Goal: Task Accomplishment & Management: Manage account settings

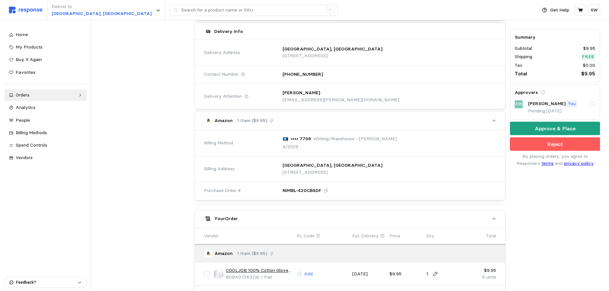
scroll to position [64, 0]
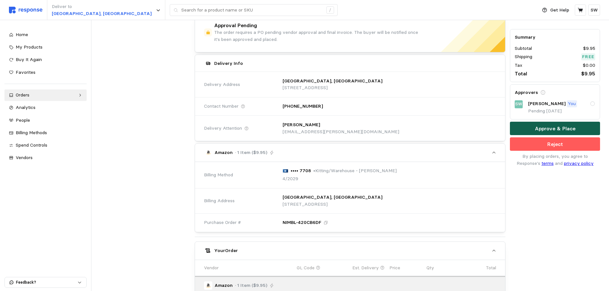
click at [532, 129] on button "Approve & Place" at bounding box center [555, 128] width 90 height 13
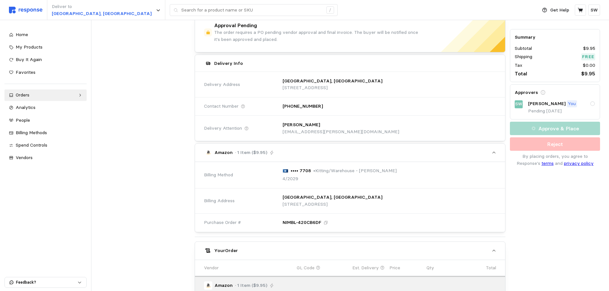
scroll to position [0, 0]
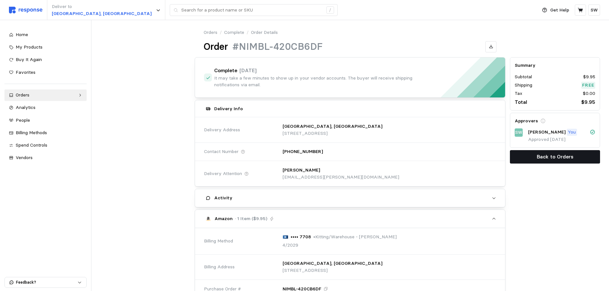
click at [541, 159] on p "Back to Orders" at bounding box center [554, 157] width 37 height 8
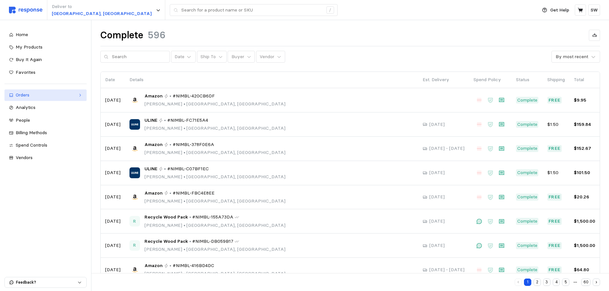
click at [37, 96] on div "Orders" at bounding box center [46, 95] width 60 height 7
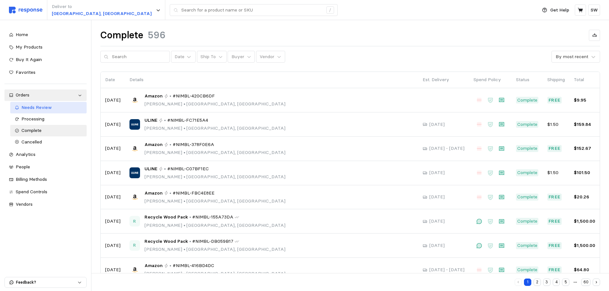
click at [31, 109] on span "Needs Review" at bounding box center [36, 107] width 30 height 6
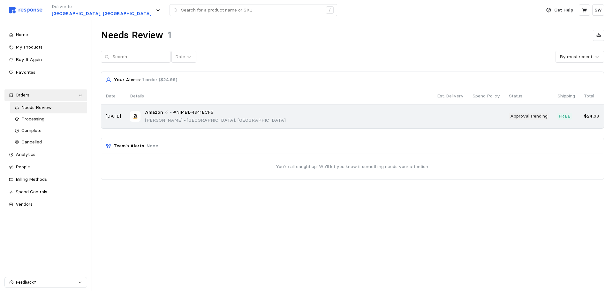
click at [203, 119] on p "[PERSON_NAME] • [GEOGRAPHIC_DATA], [GEOGRAPHIC_DATA]" at bounding box center [215, 120] width 141 height 7
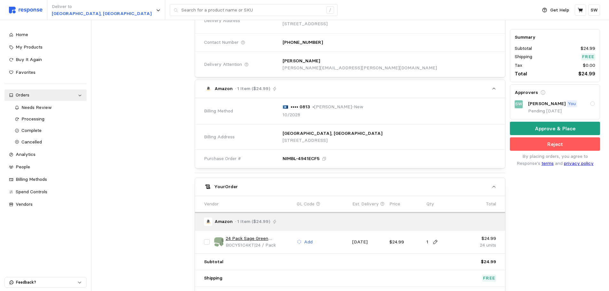
scroll to position [160, 0]
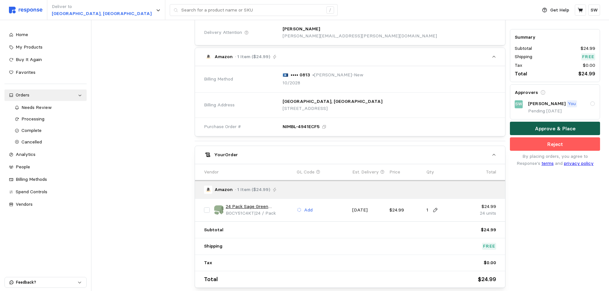
click at [535, 129] on button "Approve & Place" at bounding box center [555, 128] width 90 height 13
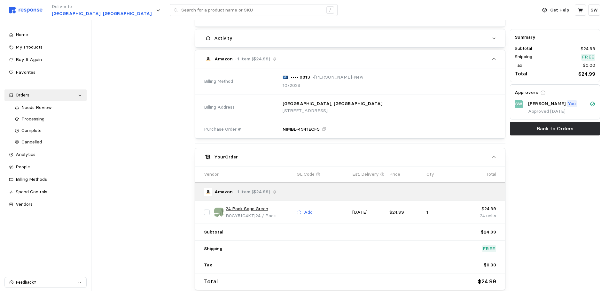
scroll to position [0, 0]
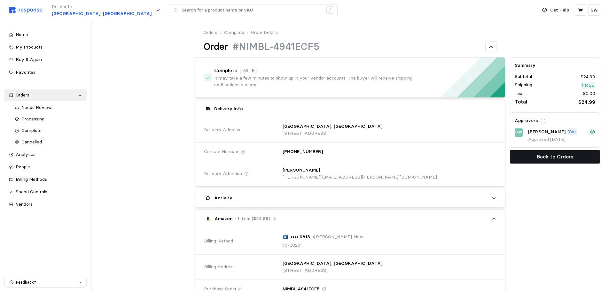
click at [545, 156] on p "Back to Orders" at bounding box center [554, 157] width 37 height 8
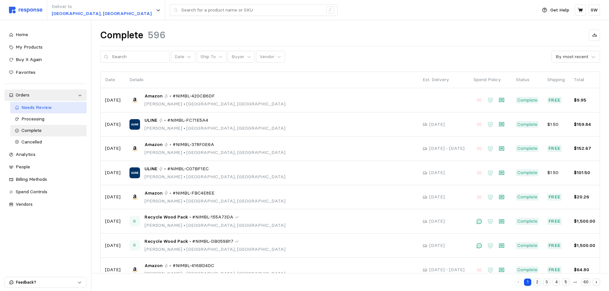
click at [41, 108] on span "Needs Review" at bounding box center [36, 107] width 30 height 6
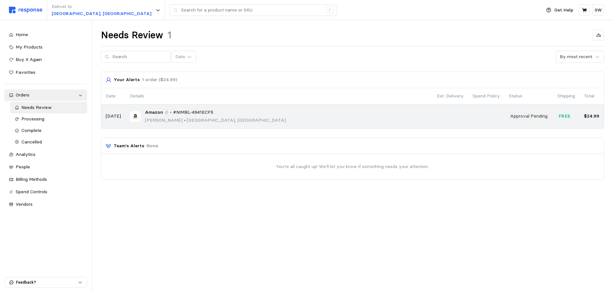
click at [316, 117] on div "Amazon • #NIMBL-4941ECF5 [PERSON_NAME] • [GEOGRAPHIC_DATA], [GEOGRAPHIC_DATA]" at bounding box center [279, 116] width 298 height 15
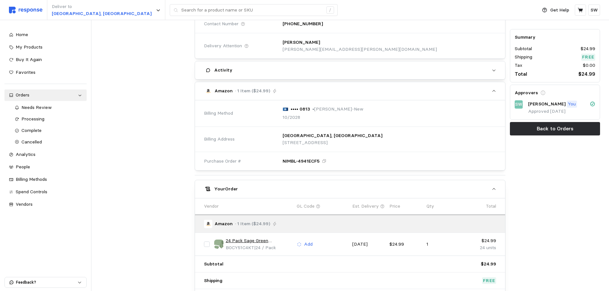
scroll to position [192, 0]
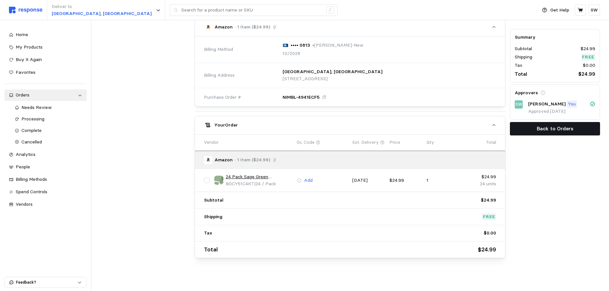
click at [518, 130] on button "Back to Orders" at bounding box center [555, 128] width 90 height 13
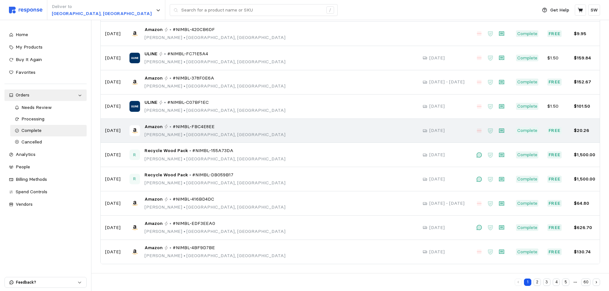
scroll to position [66, 0]
